Goal: Register for event/course

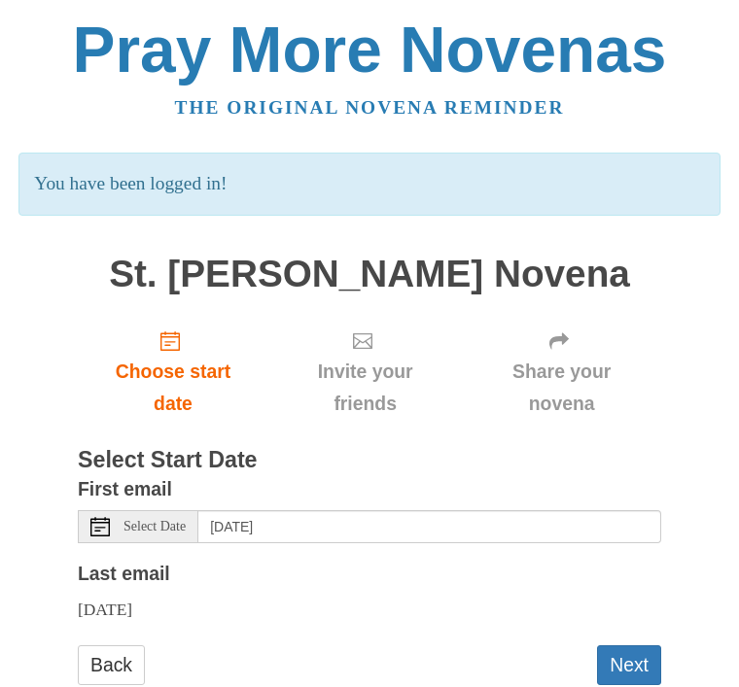
click at [628, 655] on button "Next" at bounding box center [629, 665] width 64 height 40
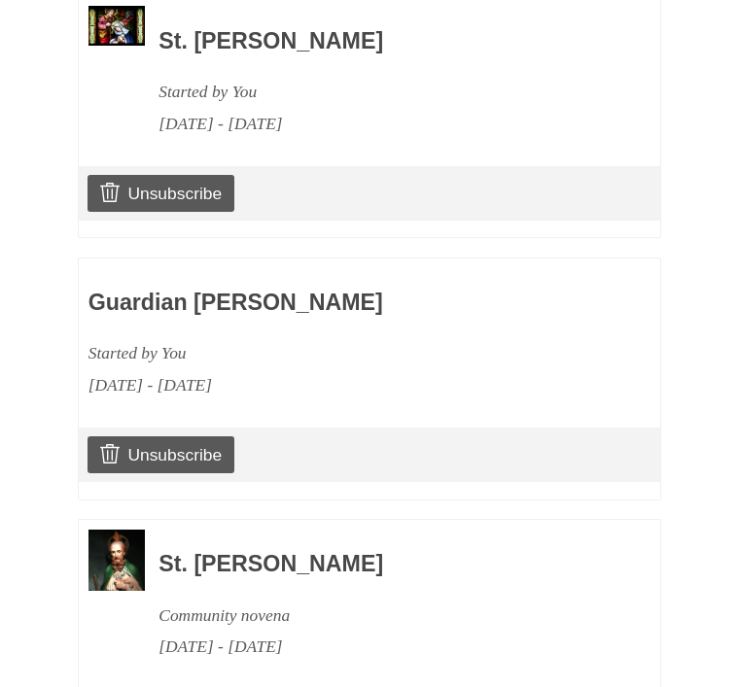
scroll to position [1300, 0]
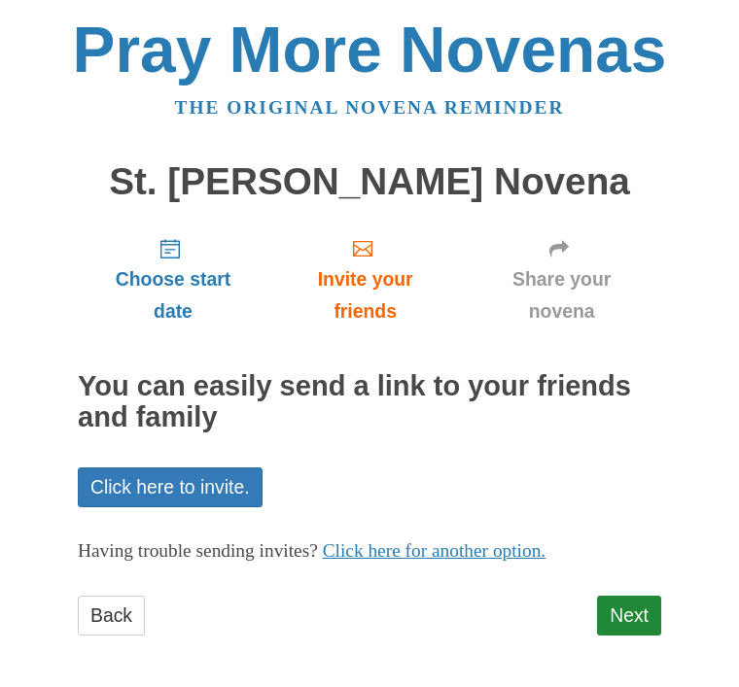
click at [636, 619] on link "Next" at bounding box center [629, 616] width 64 height 40
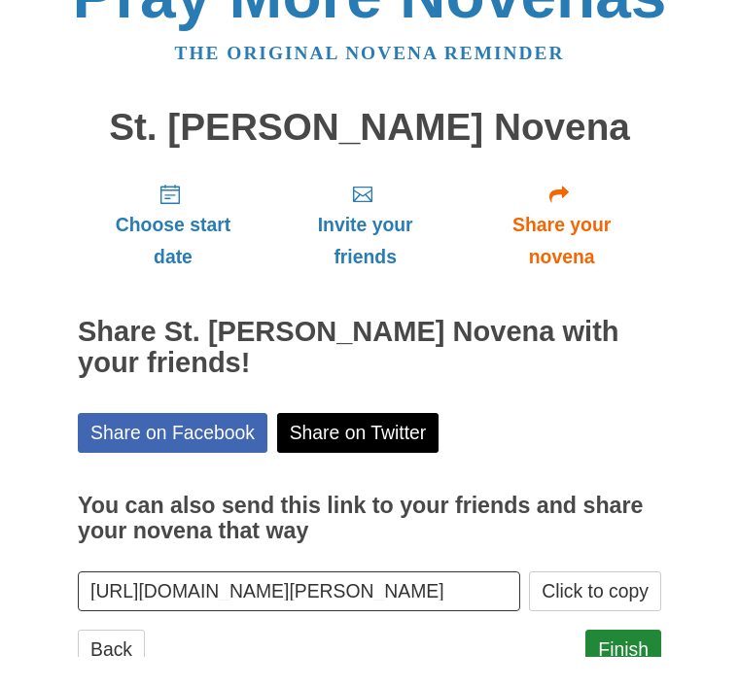
scroll to position [23, 0]
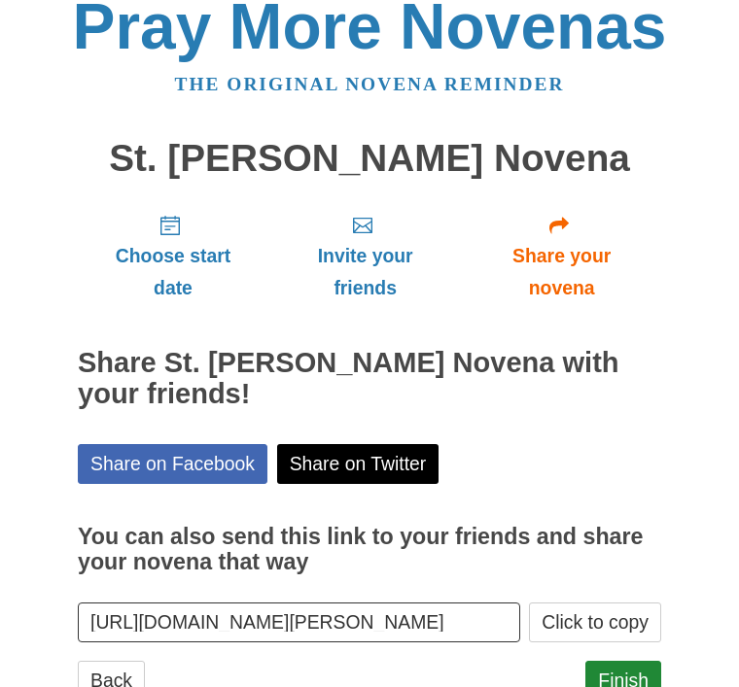
click at [619, 676] on link "Finish" at bounding box center [623, 681] width 76 height 40
